Goal: Navigation & Orientation: Understand site structure

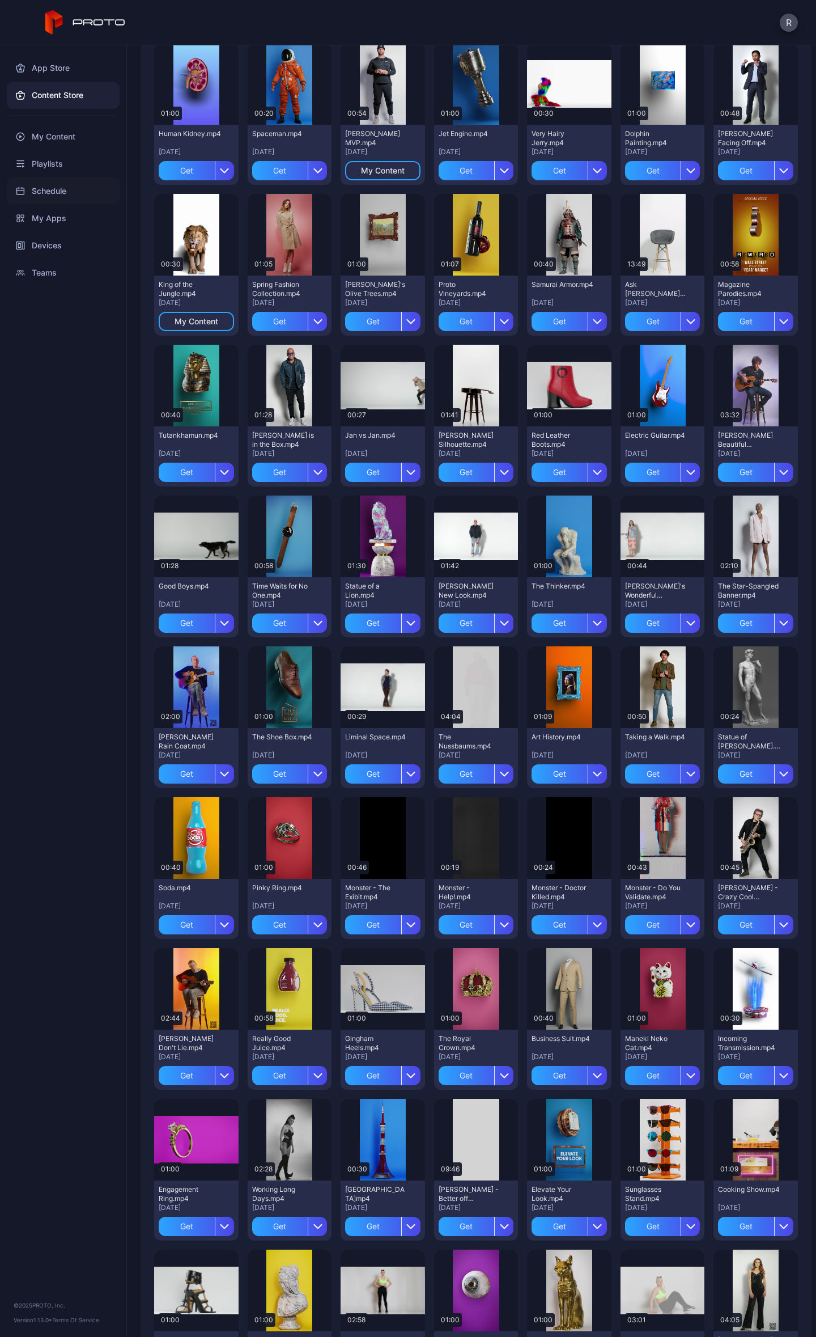
scroll to position [170, 0]
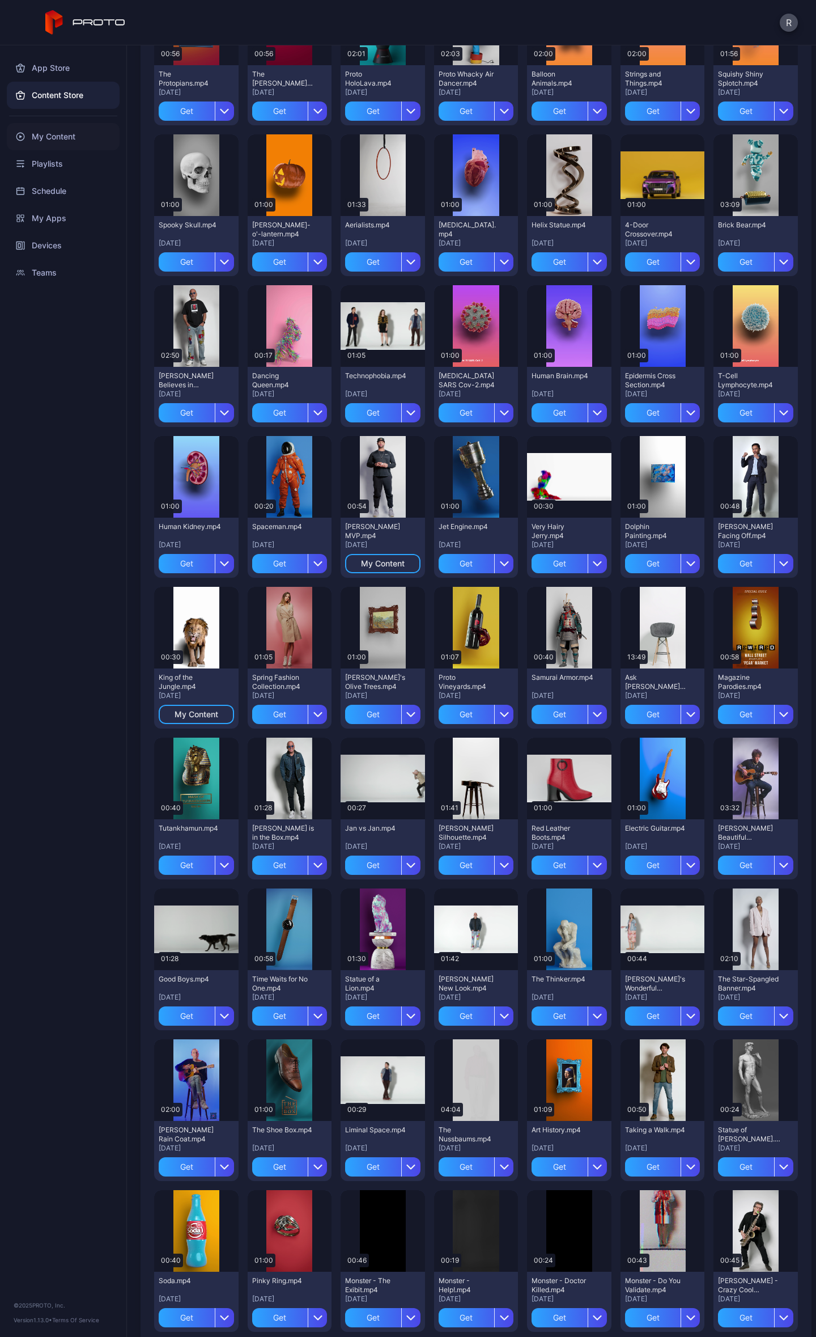
click at [48, 132] on div "My Content" at bounding box center [63, 136] width 113 height 27
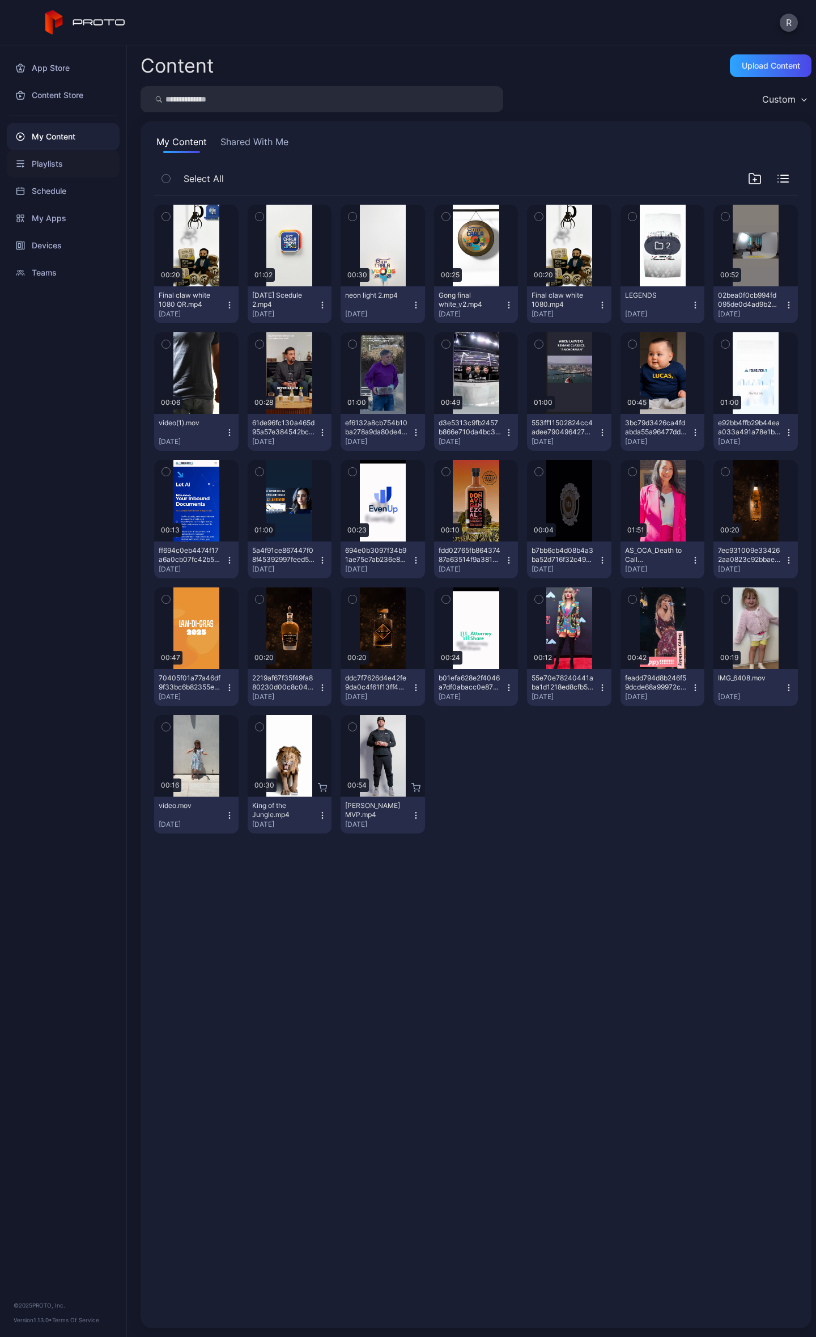
click at [53, 158] on div "Playlists" at bounding box center [63, 163] width 113 height 27
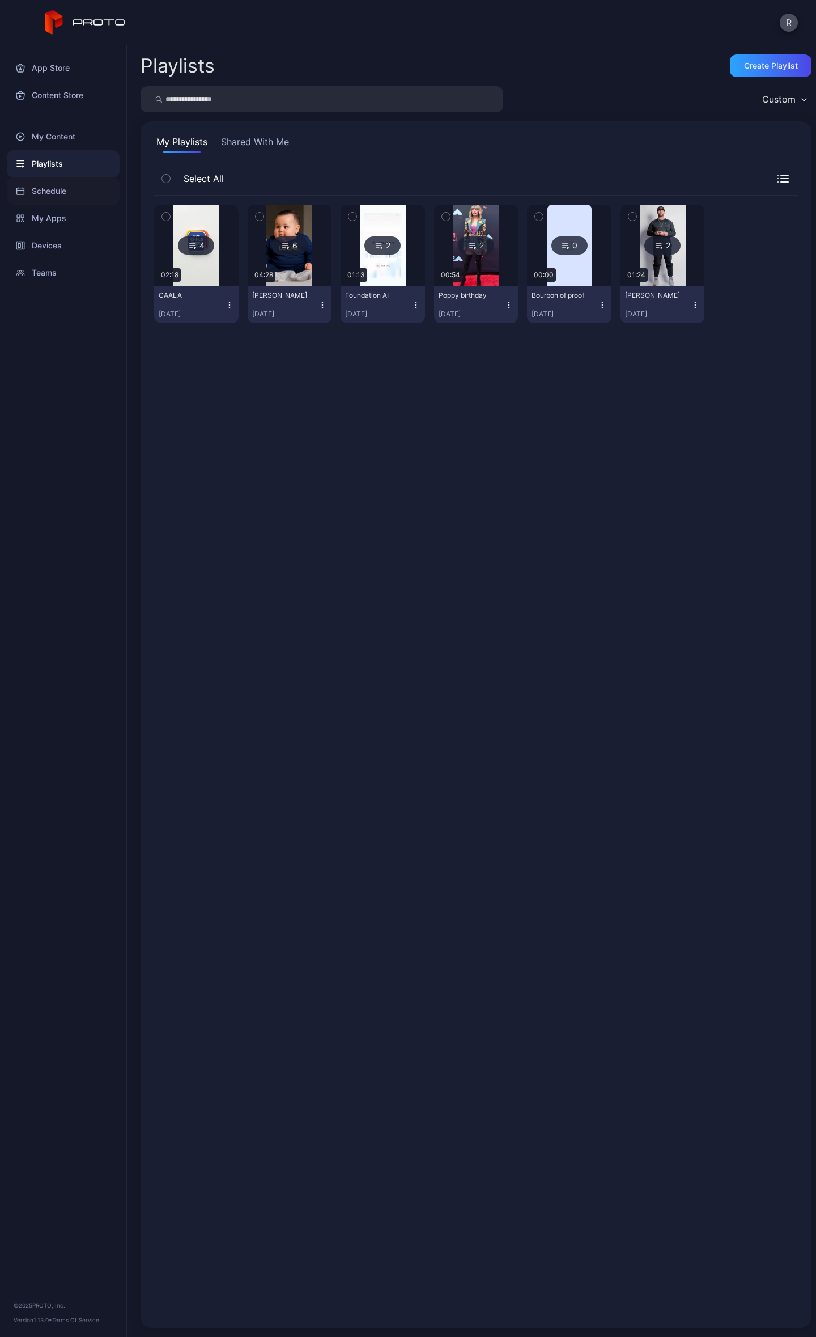
click at [50, 197] on div "Schedule" at bounding box center [63, 190] width 113 height 27
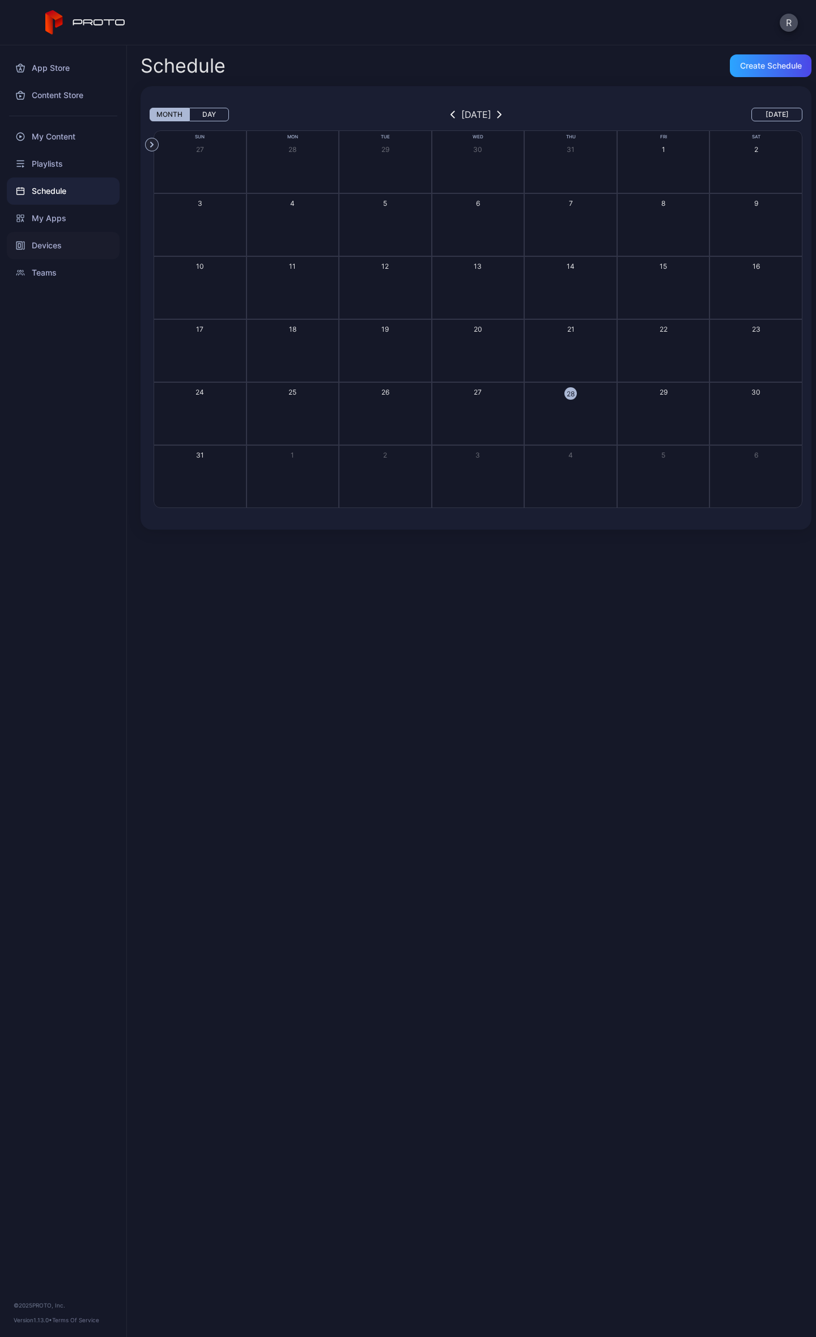
click at [53, 243] on div "Devices" at bounding box center [63, 245] width 113 height 27
